Goal: Navigation & Orientation: Find specific page/section

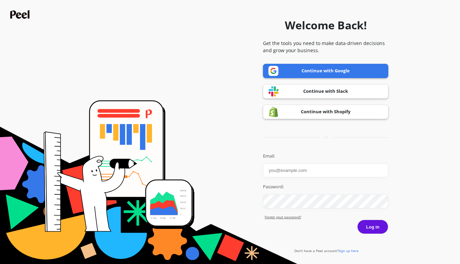
click at [294, 170] on input "Email:" at bounding box center [325, 171] width 125 height 14
type input "[EMAIL_ADDRESS][DOMAIN_NAME]"
click at [375, 228] on button "Log in" at bounding box center [372, 227] width 31 height 14
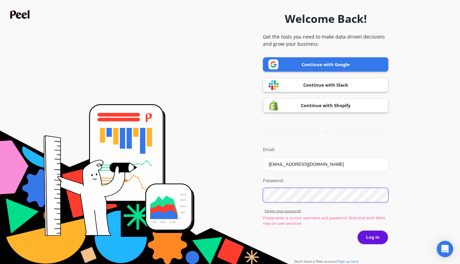
click at [357, 230] on button "Log in" at bounding box center [372, 237] width 31 height 14
click at [317, 106] on link "Continue with Shopify" at bounding box center [325, 105] width 125 height 14
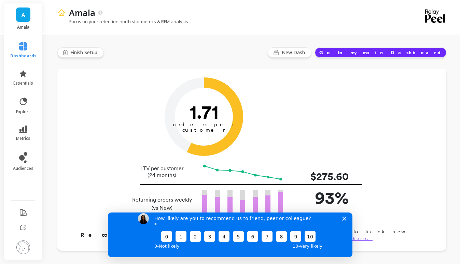
click at [344, 221] on icon "Close survey" at bounding box center [344, 218] width 4 height 4
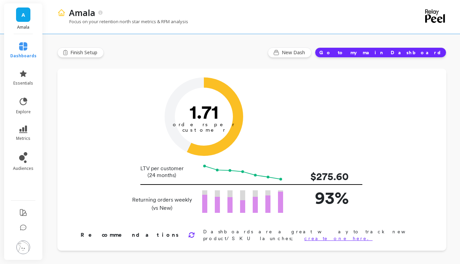
click at [22, 17] on span "A" at bounding box center [23, 15] width 3 height 8
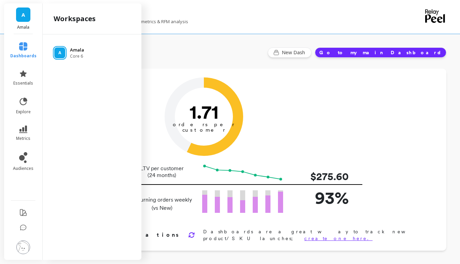
click at [82, 48] on p "Amala" at bounding box center [77, 50] width 14 height 7
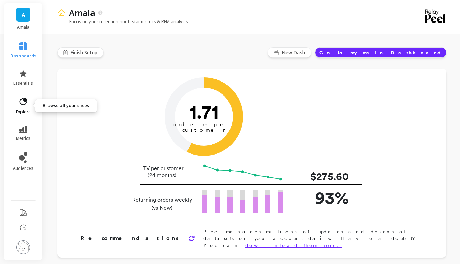
click at [22, 108] on link "explore" at bounding box center [23, 106] width 26 height 18
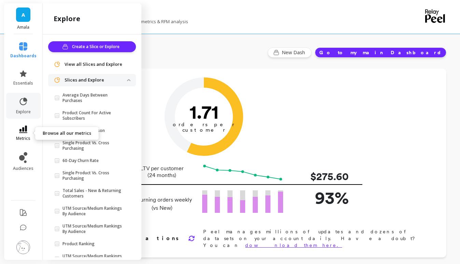
click at [22, 132] on icon at bounding box center [23, 130] width 8 height 8
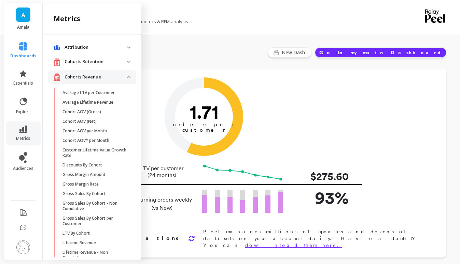
click at [101, 47] on p "Attribution" at bounding box center [96, 47] width 62 height 7
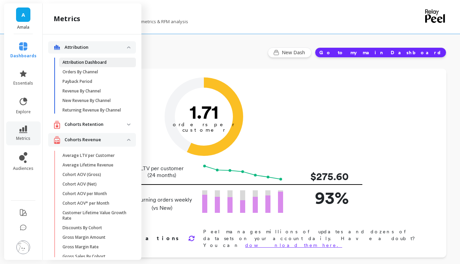
click at [93, 61] on p "Attribution Dashboard" at bounding box center [84, 62] width 44 height 5
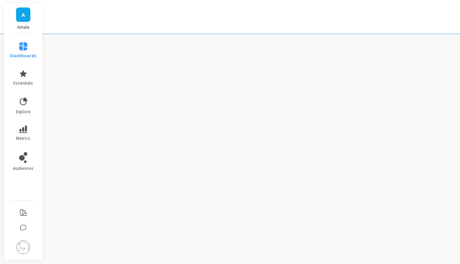
click at [116, 95] on div "A Amala dashboards essentials explore metrics audiences" at bounding box center [230, 132] width 460 height 264
click at [24, 47] on icon at bounding box center [23, 46] width 8 height 8
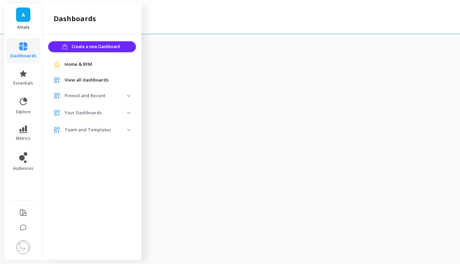
click at [101, 66] on link "Home & RFM" at bounding box center [98, 64] width 66 height 7
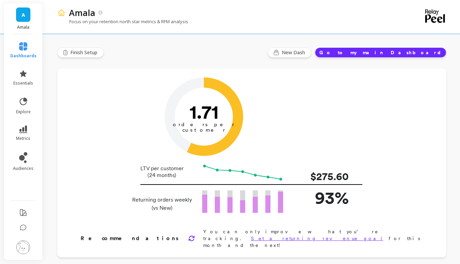
click at [395, 53] on button "Go to my main Dashboard" at bounding box center [380, 52] width 131 height 10
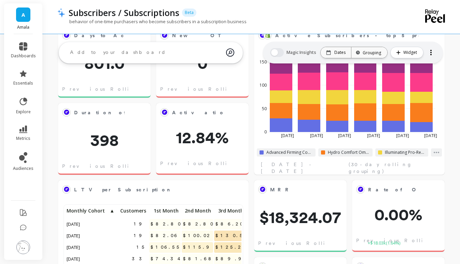
scroll to position [201, 0]
